Goal: Task Accomplishment & Management: Manage account settings

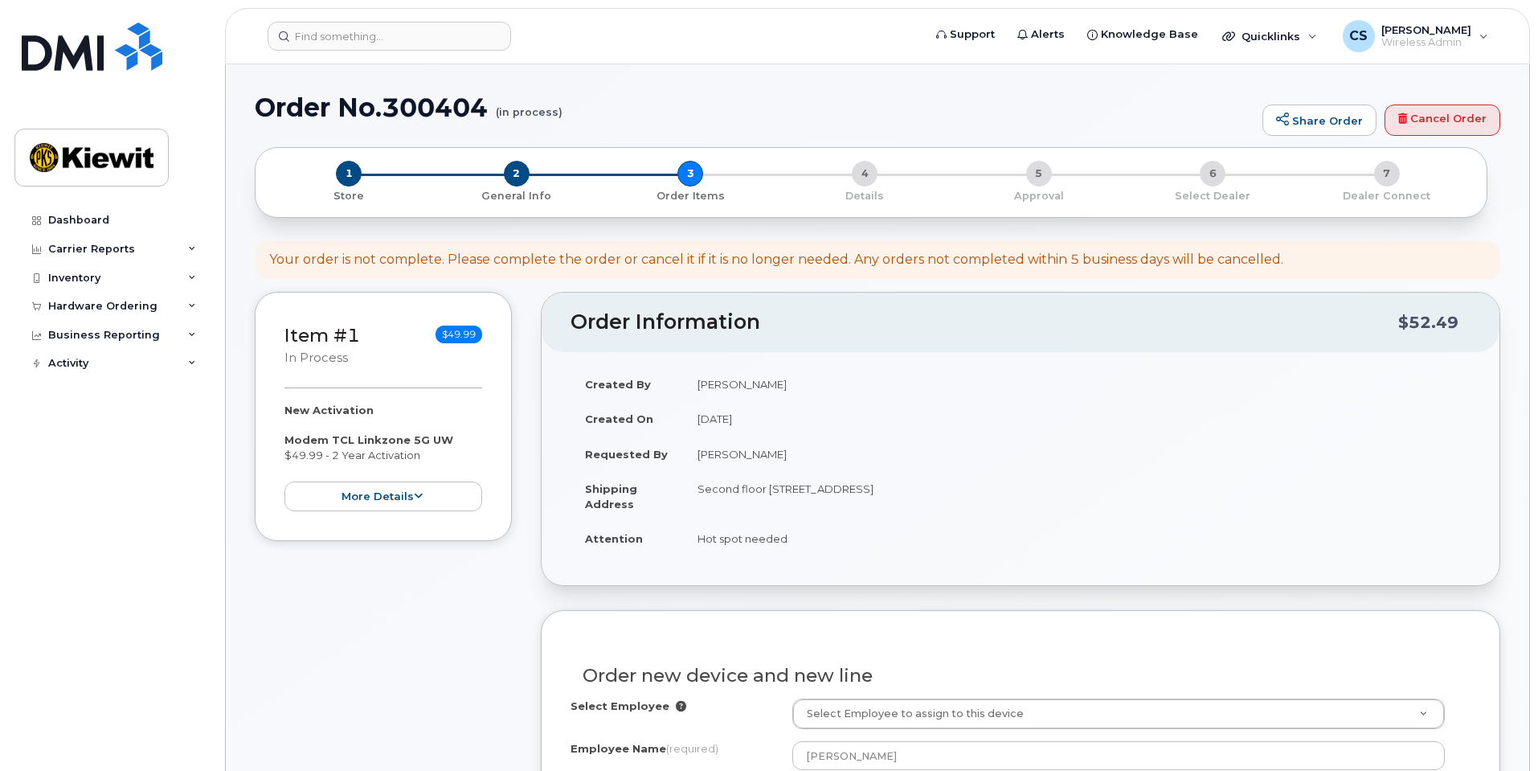
select select
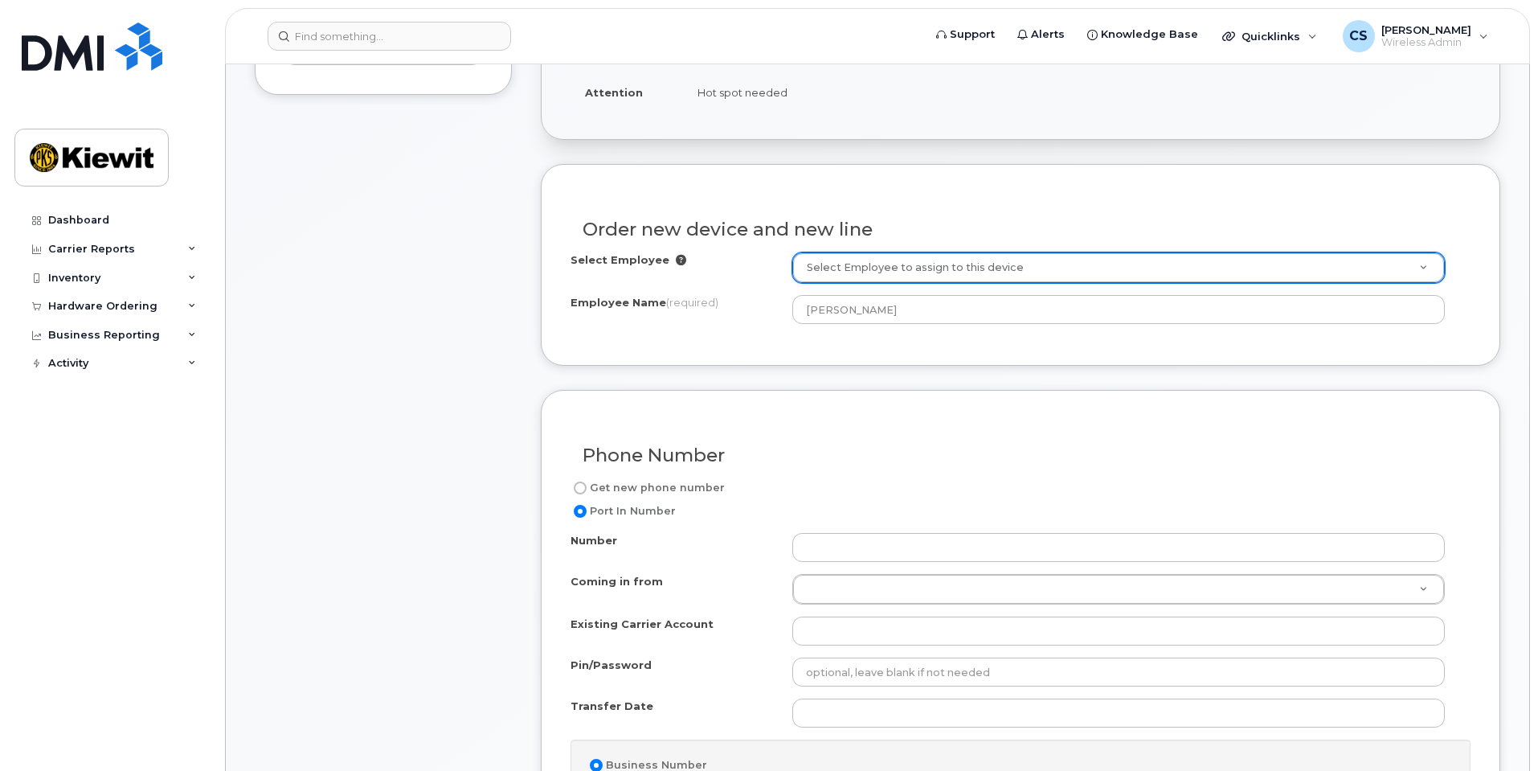
scroll to position [482, 0]
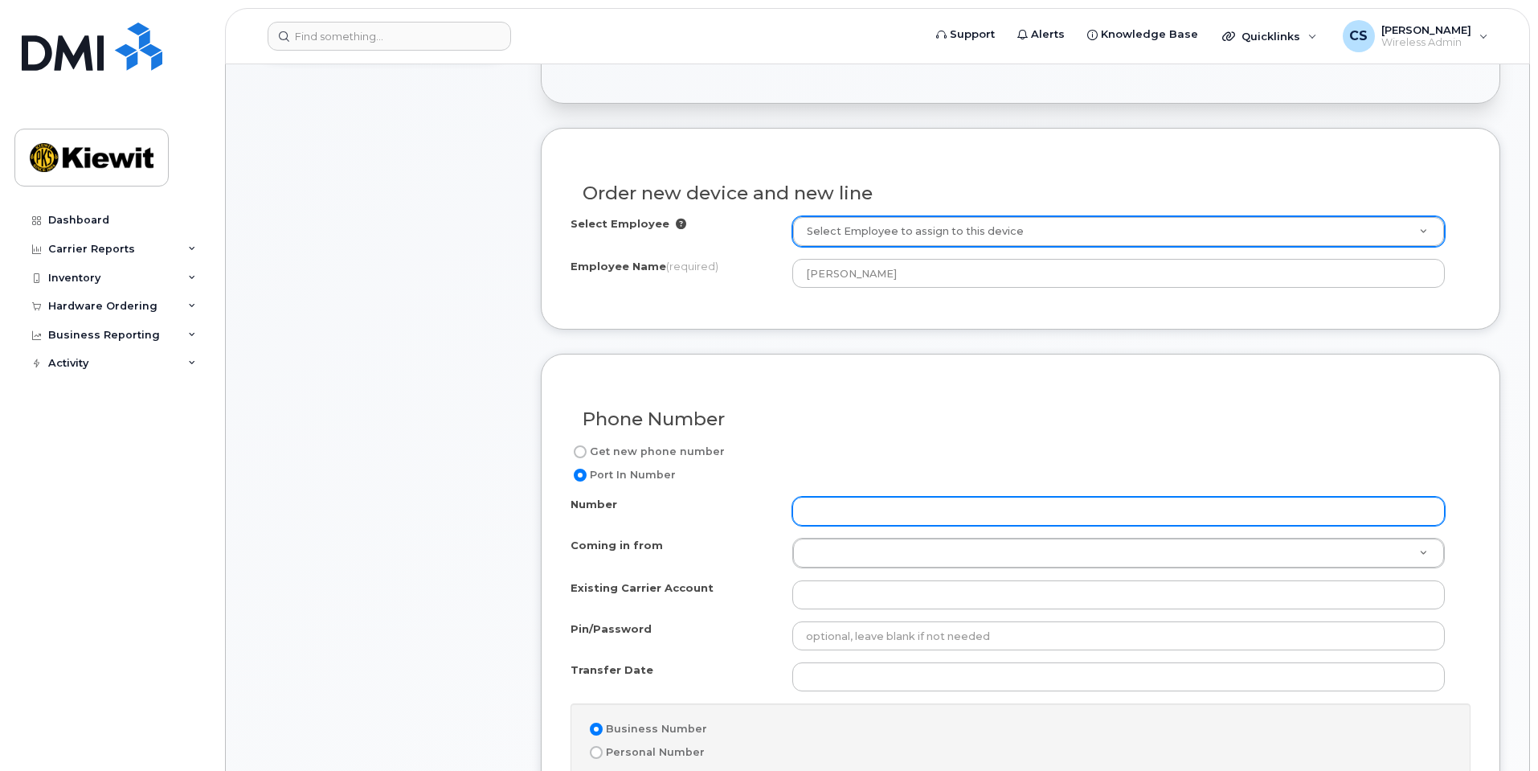
click at [853, 515] on input "Number" at bounding box center [1118, 511] width 653 height 29
paste input "9082561614"
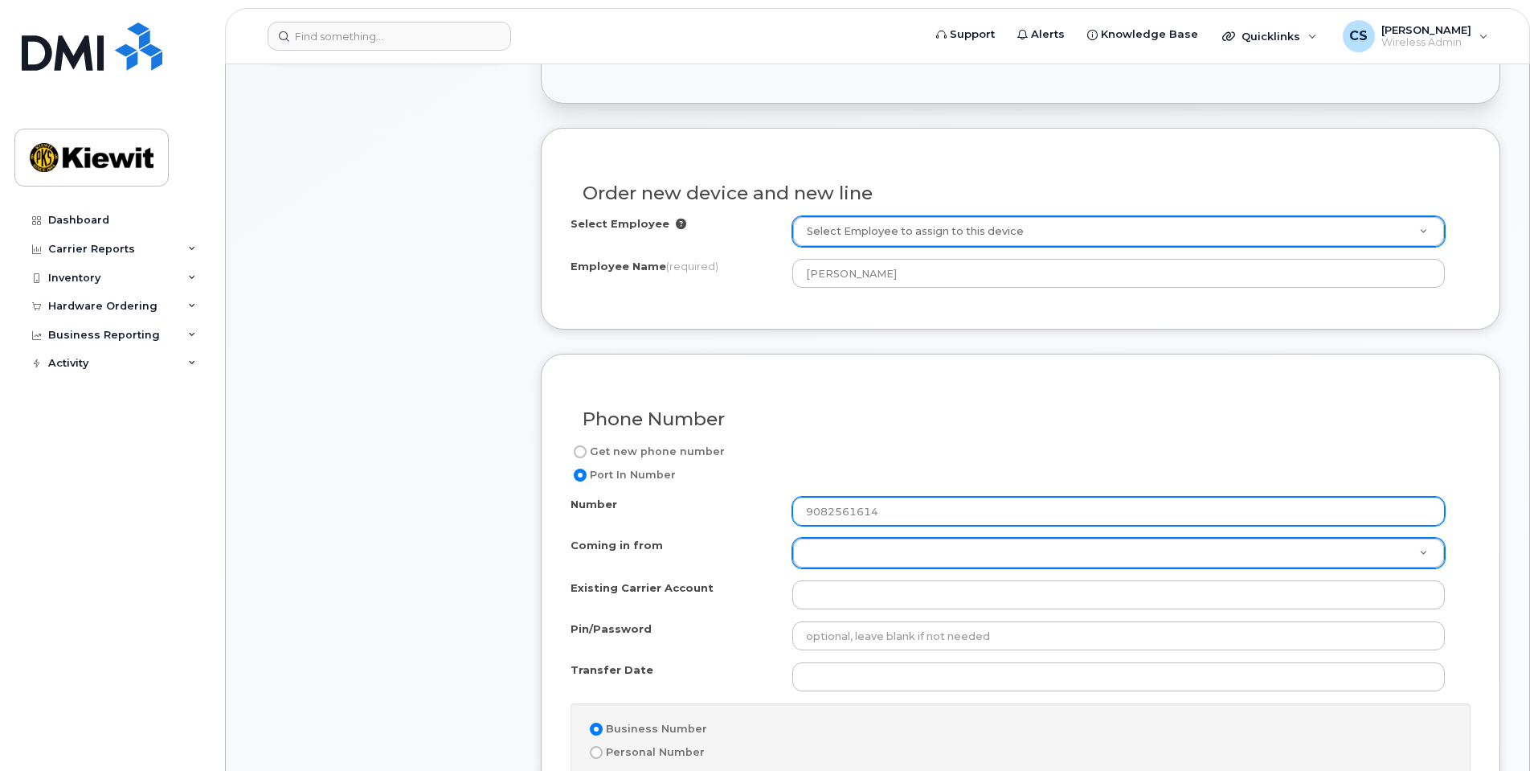
type input "9082561614"
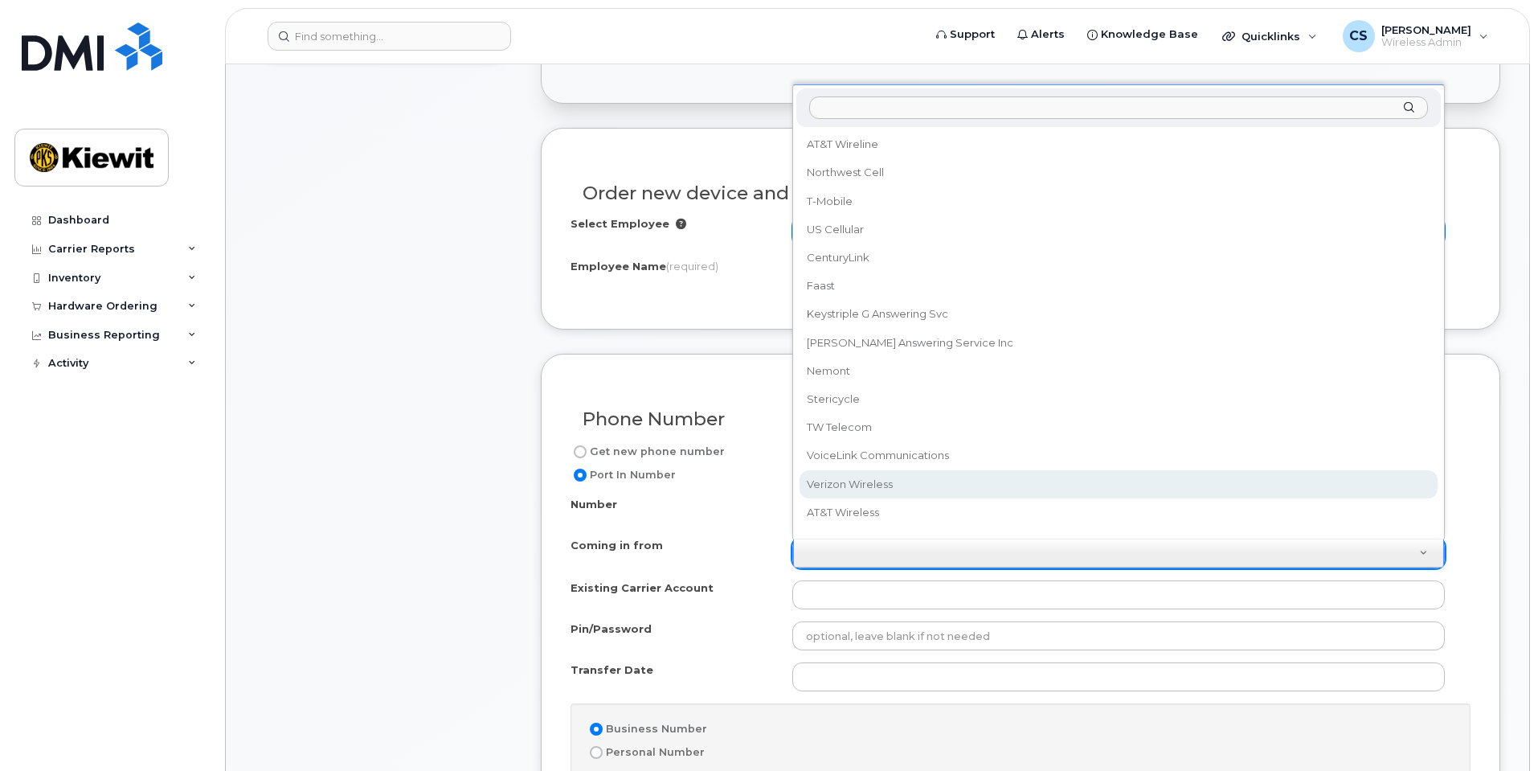
select select "Verizon Wireless"
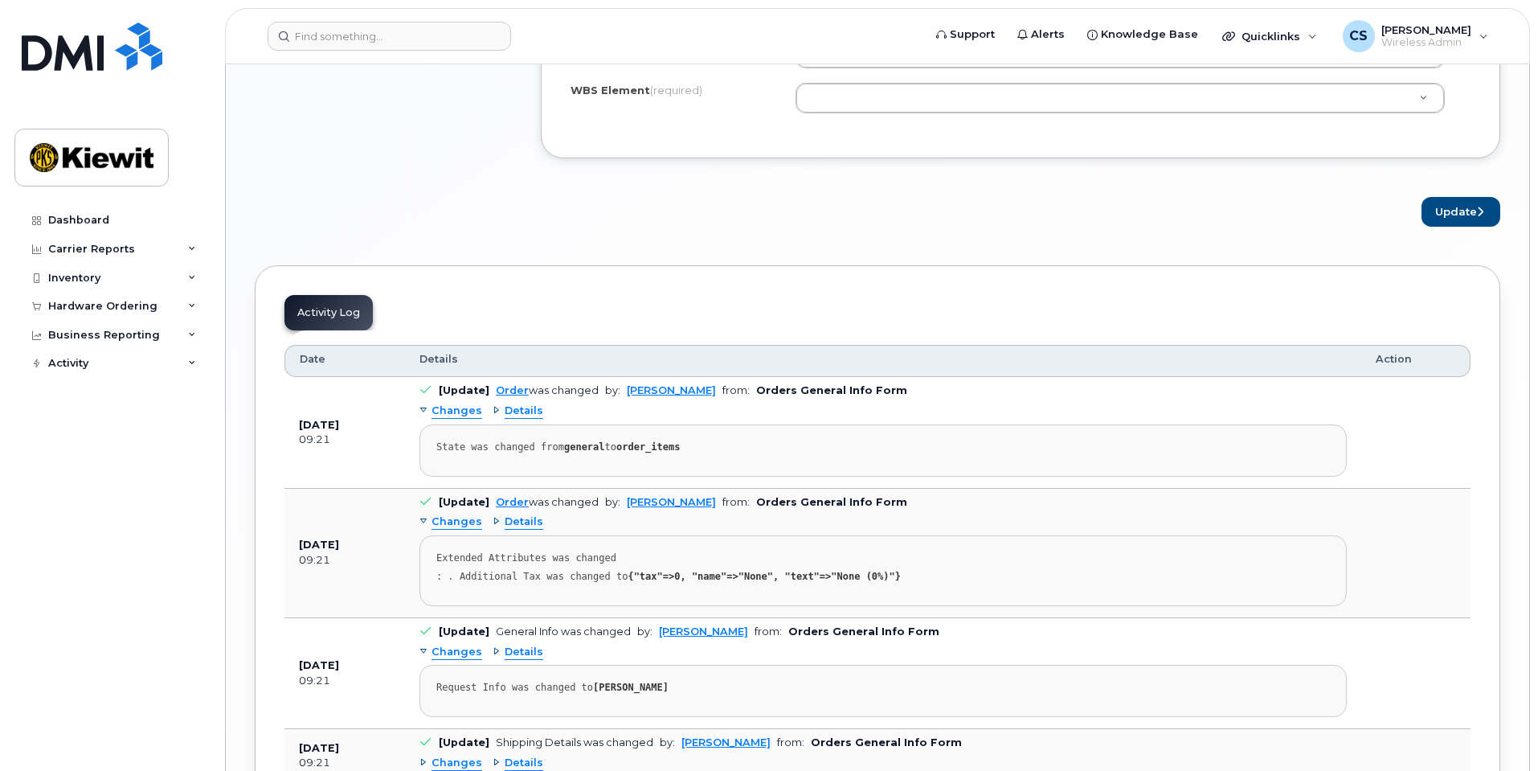
scroll to position [2170, 0]
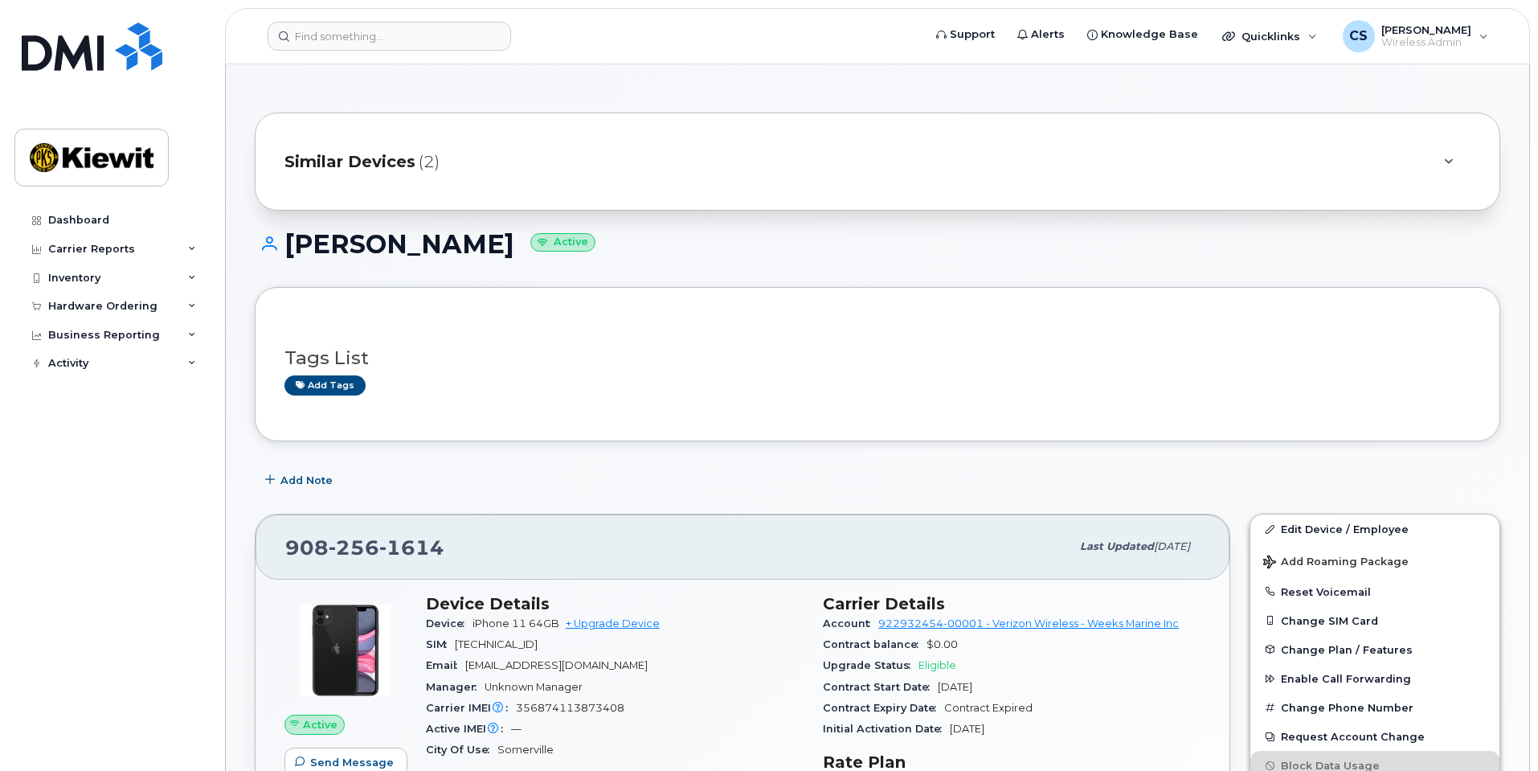
scroll to position [241, 0]
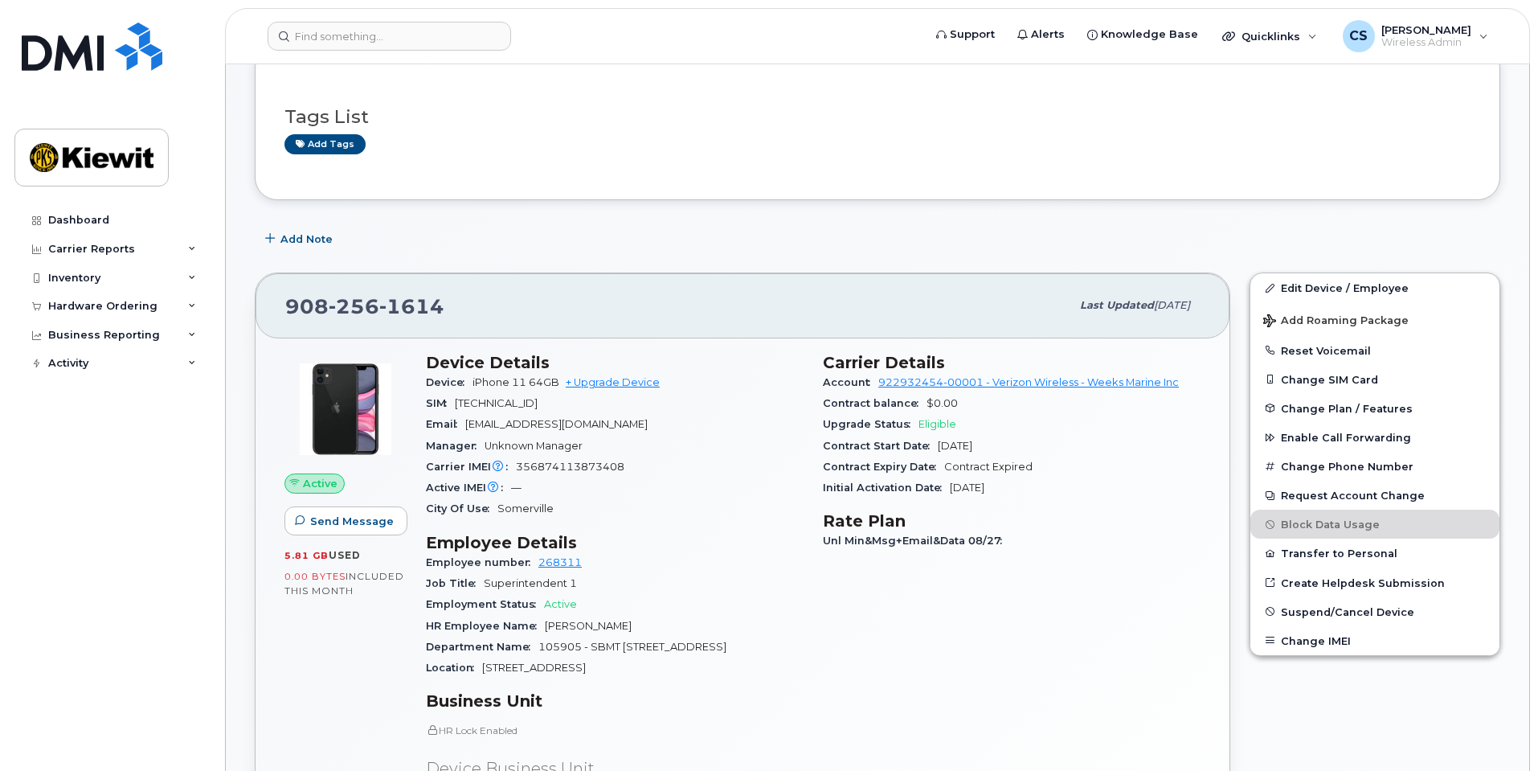
click at [381, 306] on span "1614" at bounding box center [411, 306] width 65 height 24
copy span "908 256 1614"
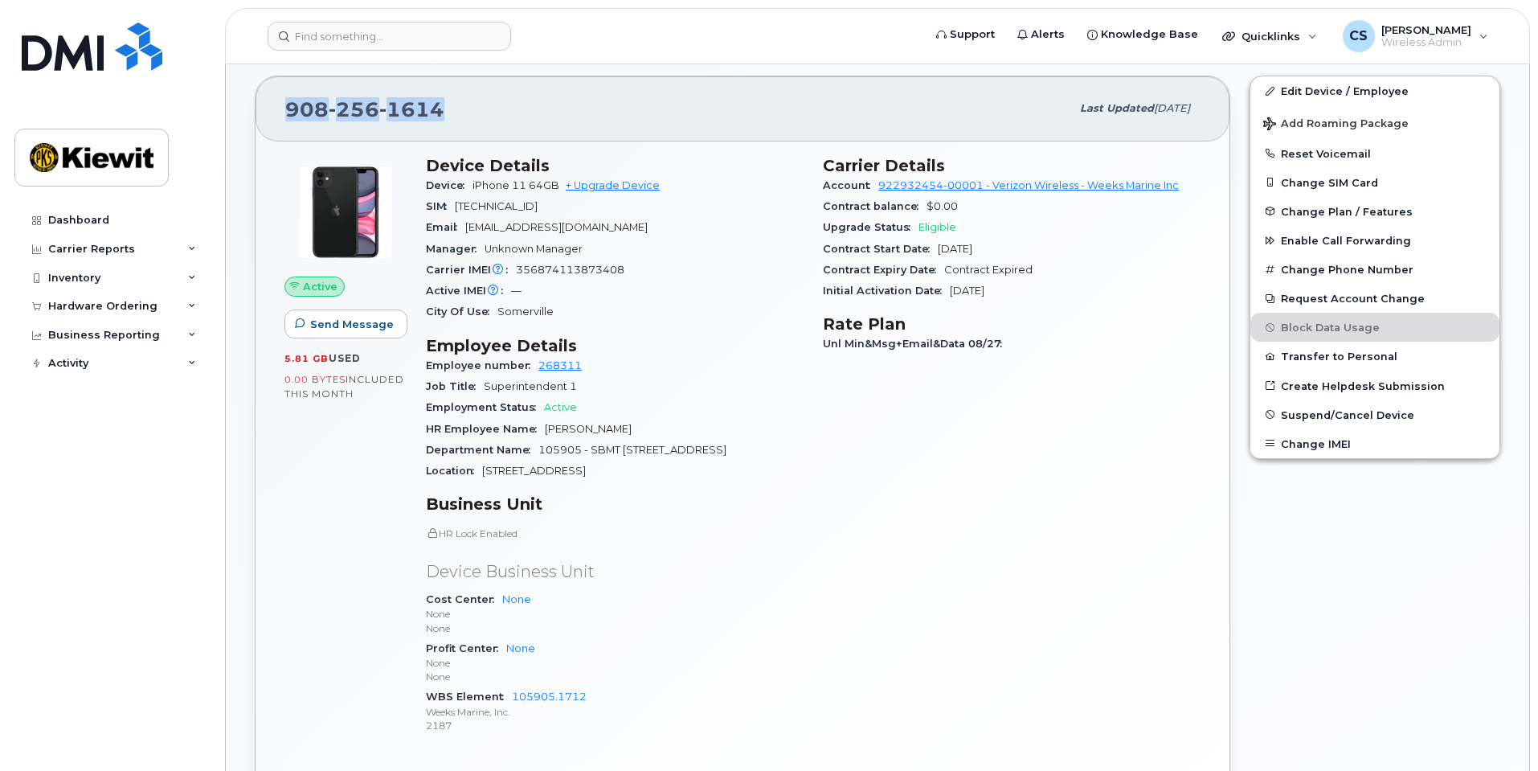
scroll to position [402, 0]
